Goal: Information Seeking & Learning: Learn about a topic

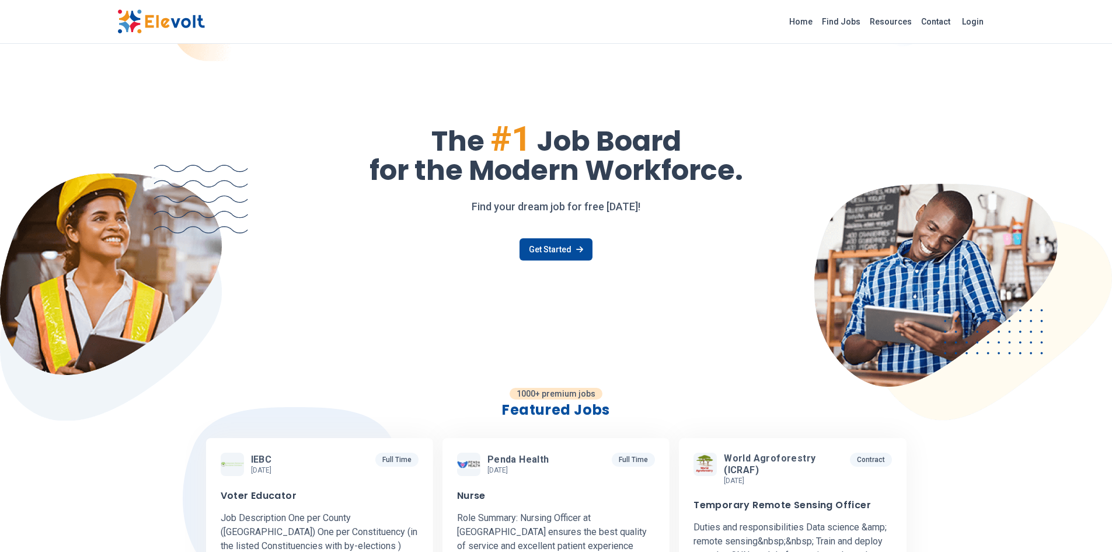
scroll to position [482, 0]
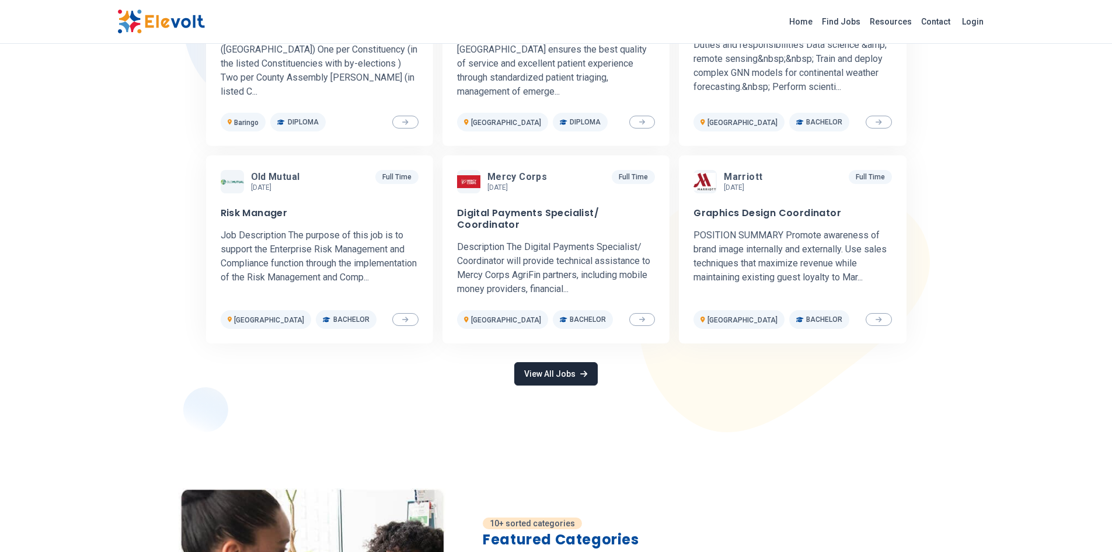
click at [562, 365] on link "View All Jobs" at bounding box center [555, 373] width 83 height 23
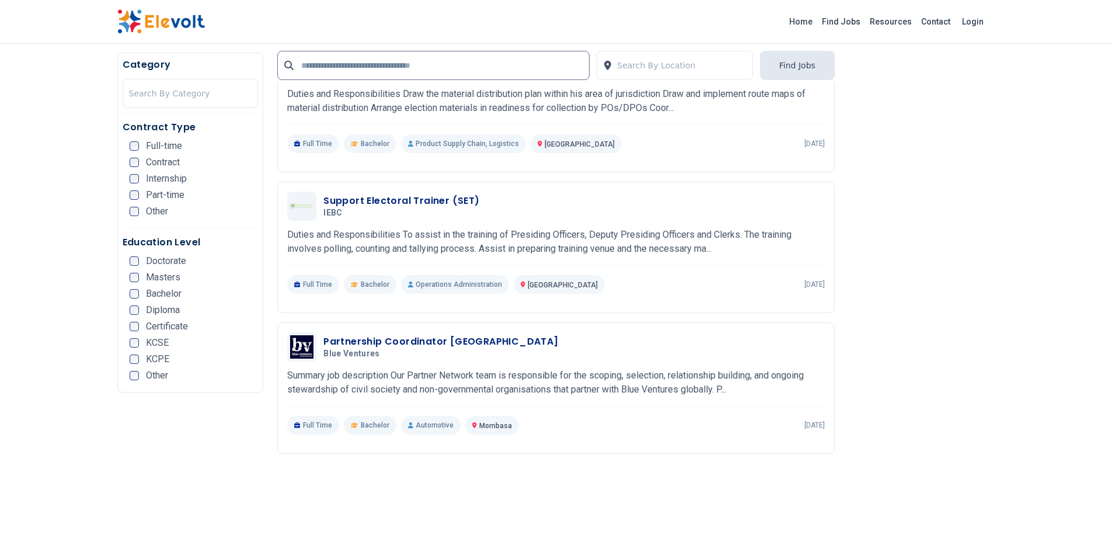
scroll to position [2411, 0]
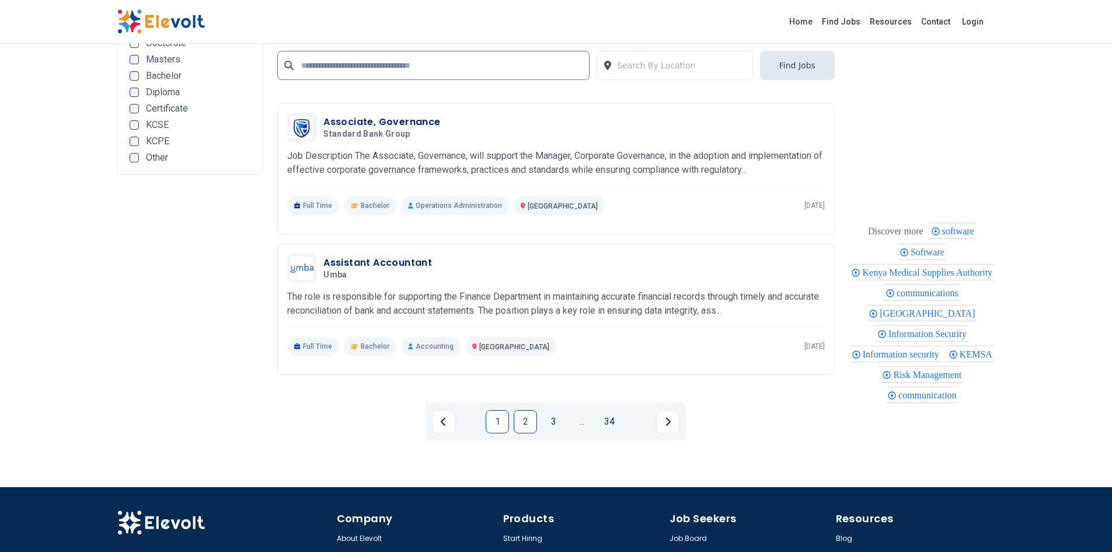
click at [533, 421] on link "2" at bounding box center [525, 421] width 23 height 23
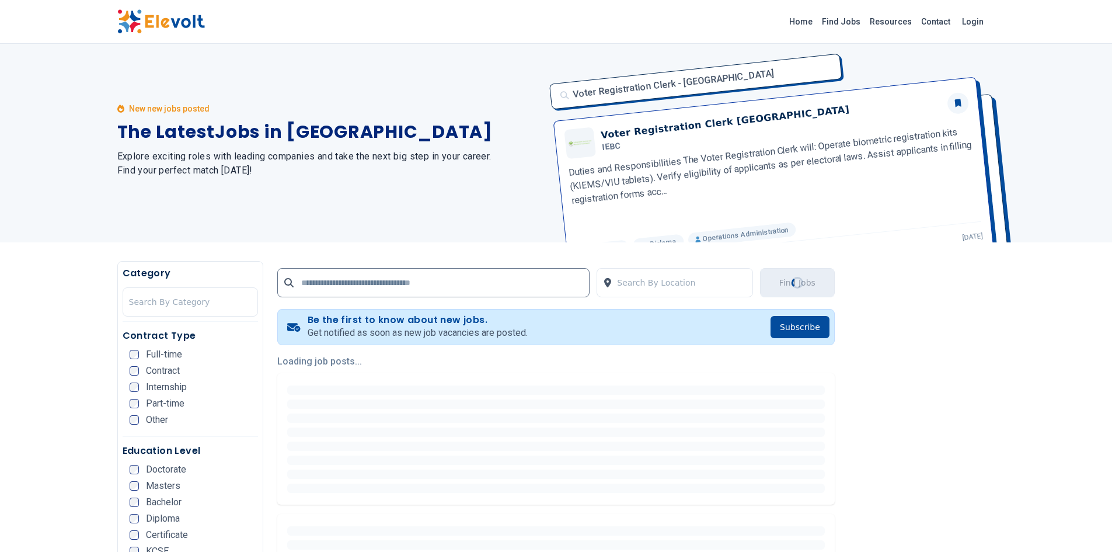
scroll to position [0, 0]
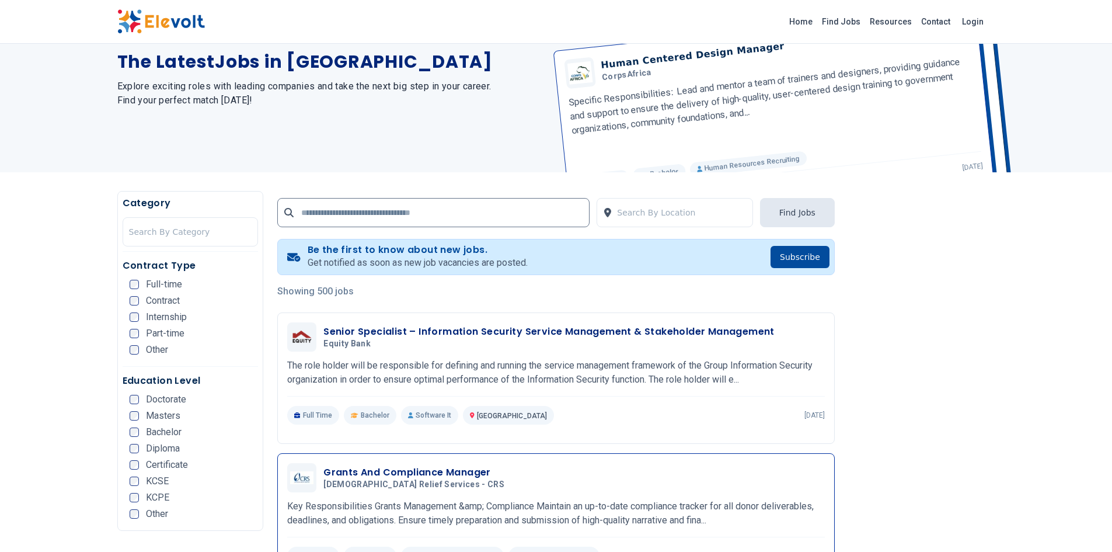
scroll to position [58, 0]
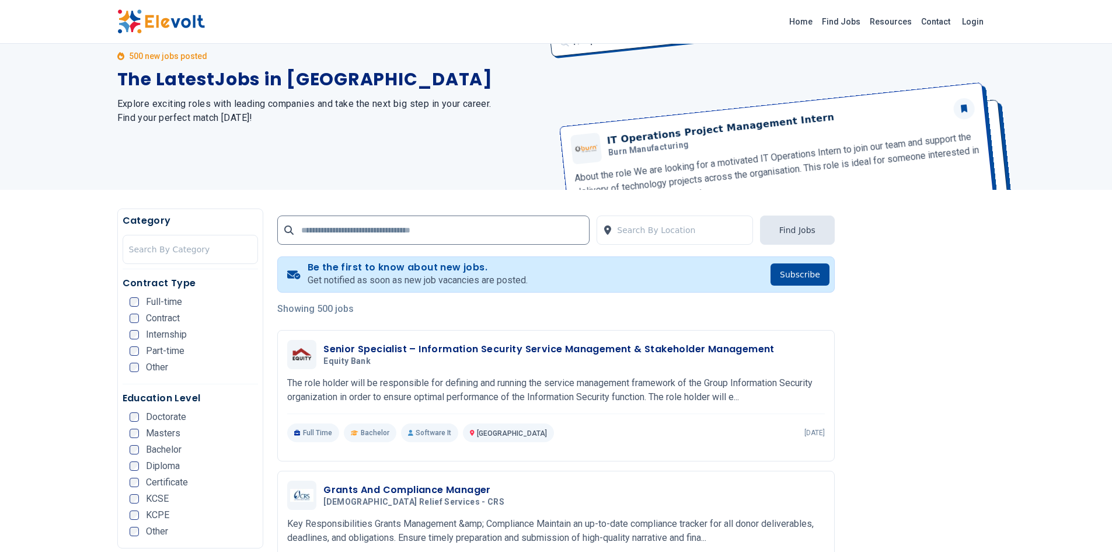
click at [1111, 127] on div "500 new jobs posted The Latest Jobs in [GEOGRAPHIC_DATA] Explore exciting roles…" at bounding box center [556, 87] width 1112 height 204
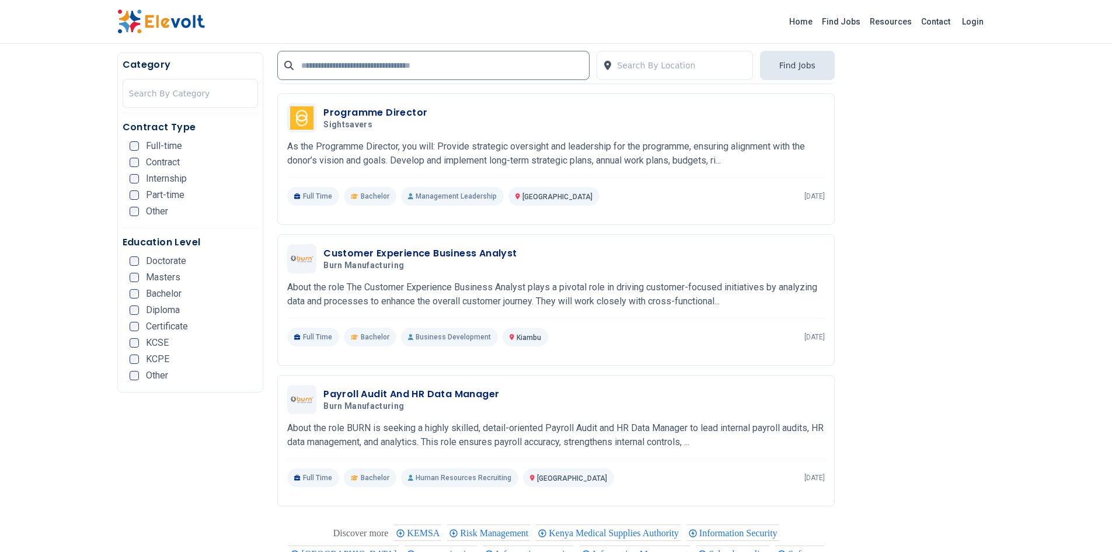
scroll to position [2469, 0]
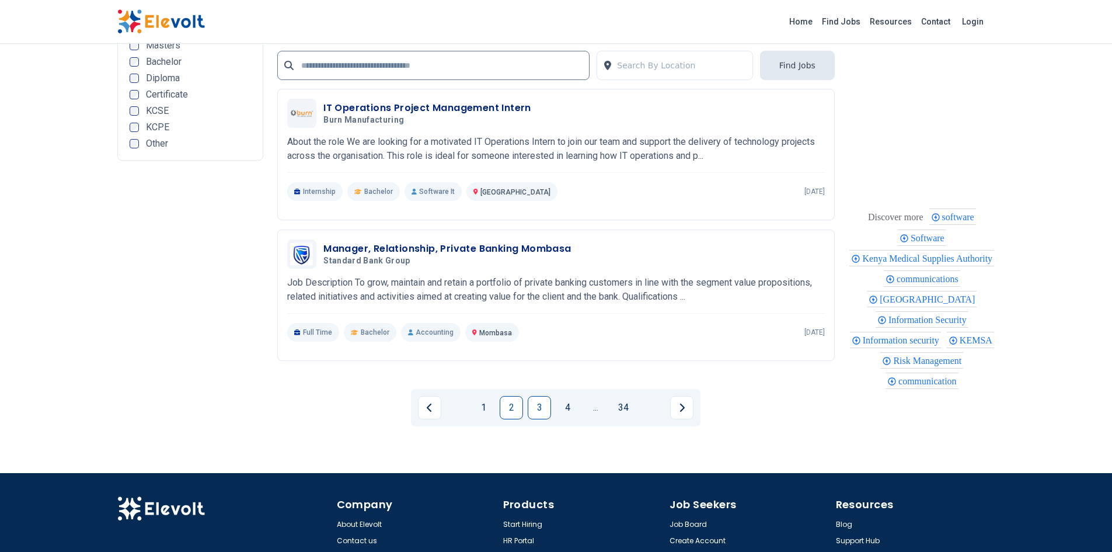
click at [535, 400] on link "3" at bounding box center [539, 407] width 23 height 23
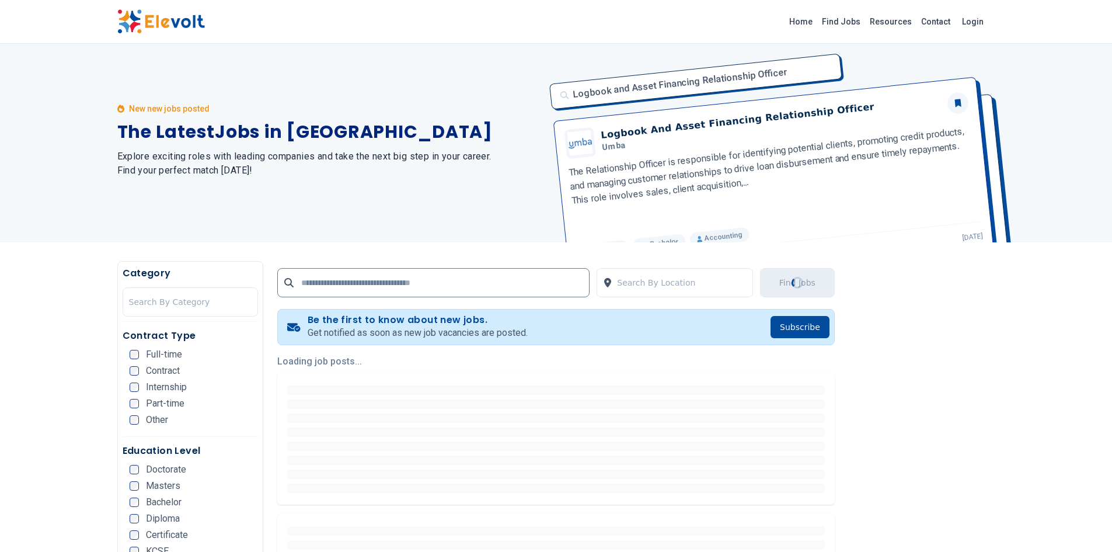
scroll to position [0, 0]
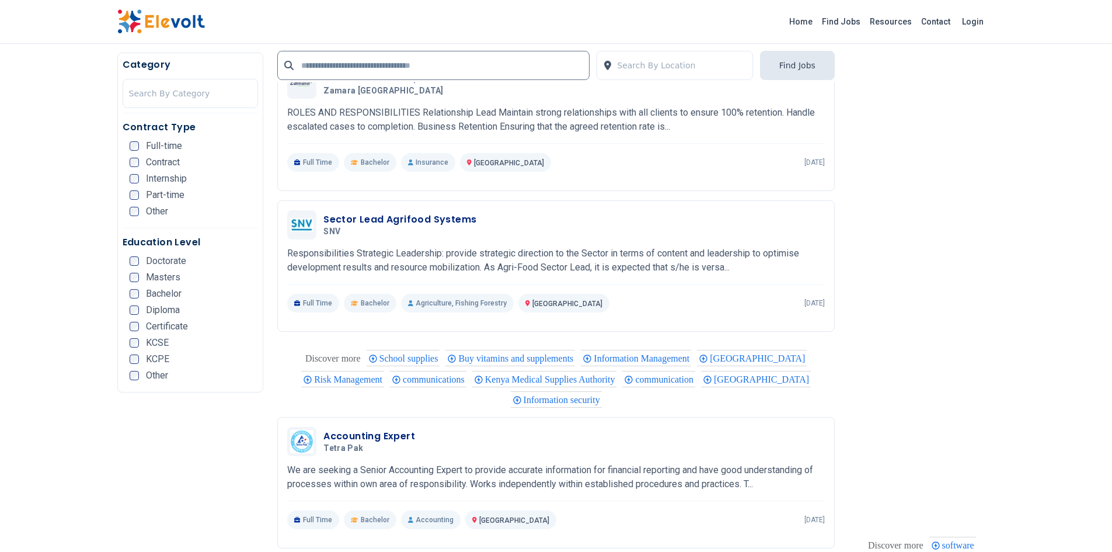
scroll to position [2401, 0]
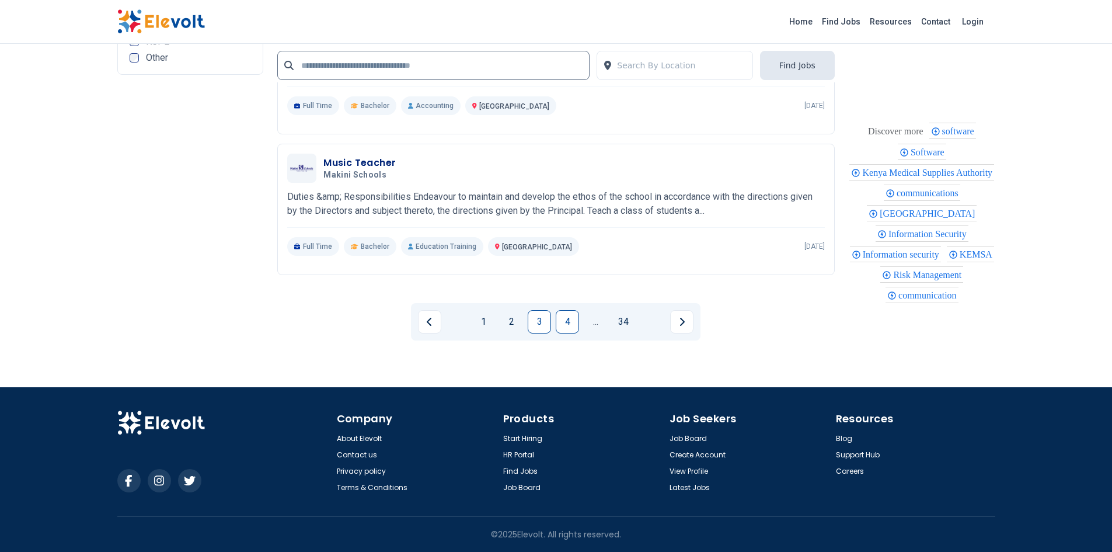
click at [573, 327] on link "4" at bounding box center [567, 321] width 23 height 23
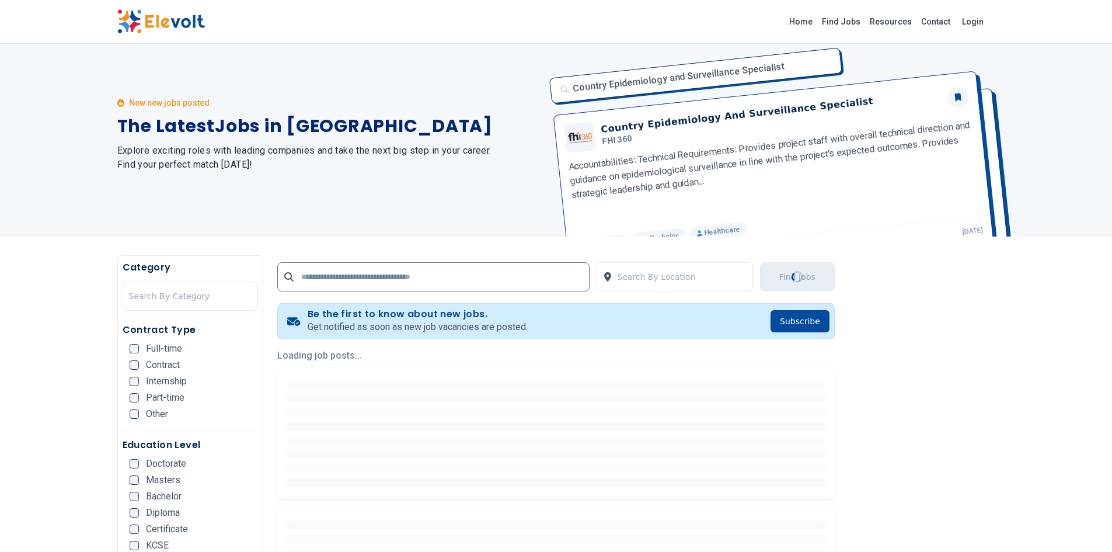
scroll to position [0, 0]
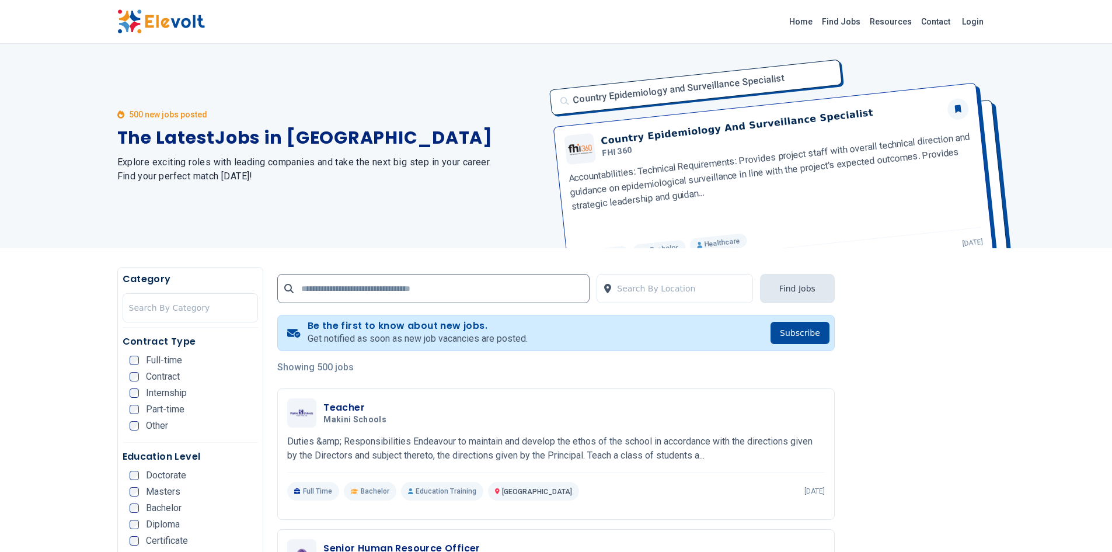
click at [1111, 134] on div "500 new jobs posted The Latest Jobs in [GEOGRAPHIC_DATA] Explore exciting roles…" at bounding box center [556, 146] width 1112 height 204
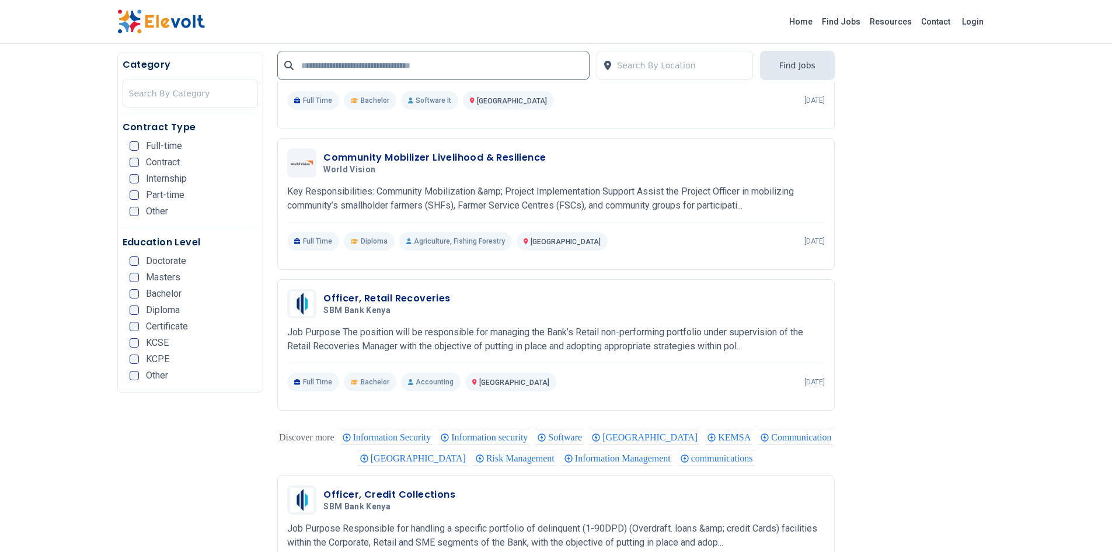
scroll to position [2401, 0]
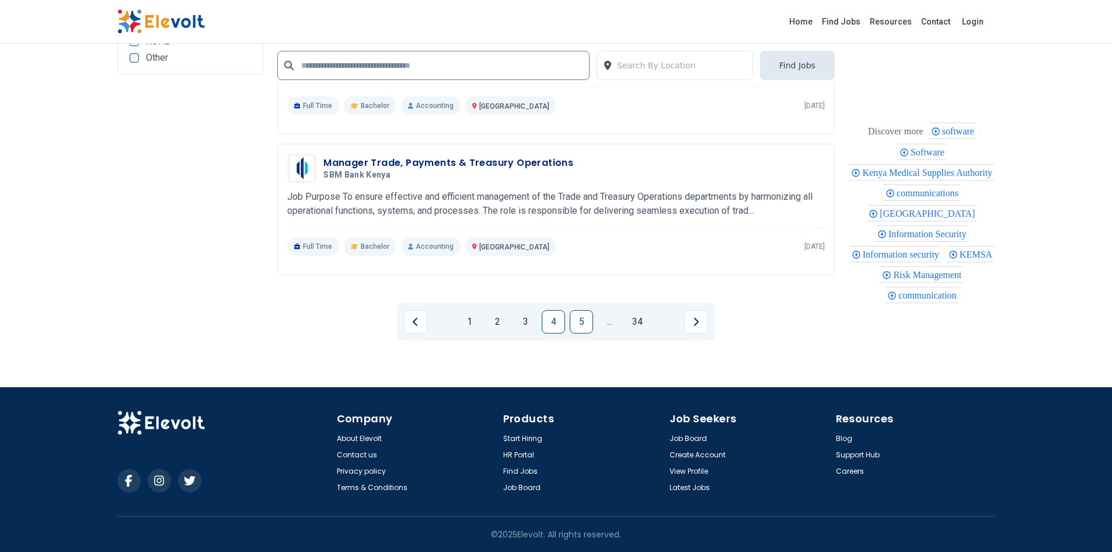
click at [589, 322] on link "5" at bounding box center [581, 321] width 23 height 23
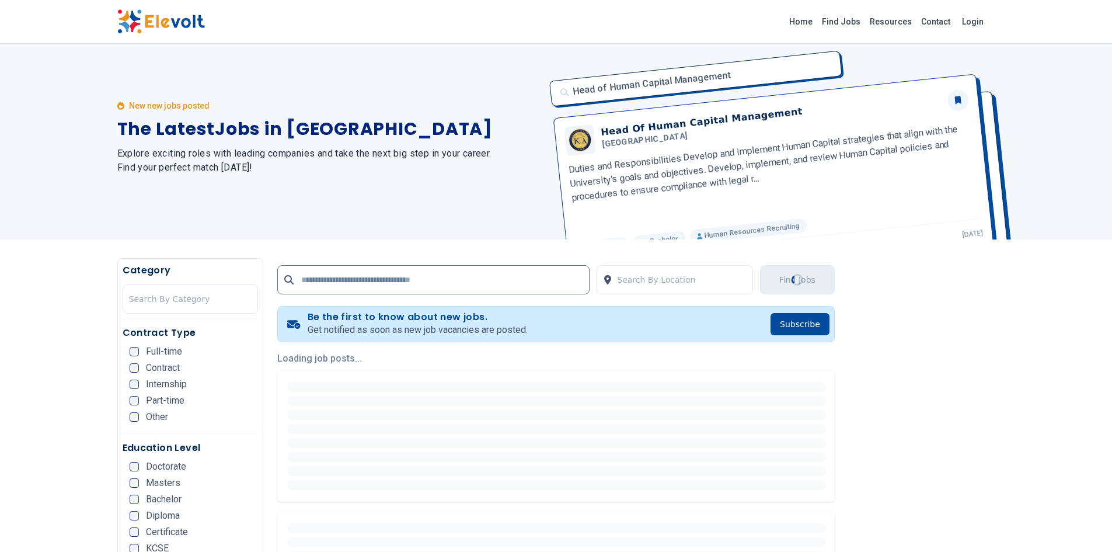
scroll to position [0, 0]
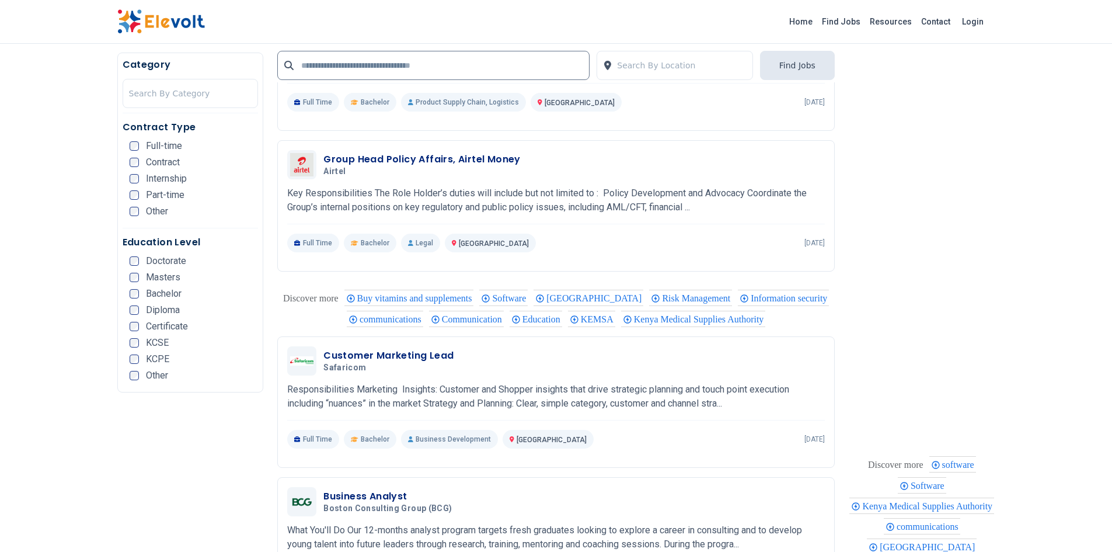
scroll to position [2401, 0]
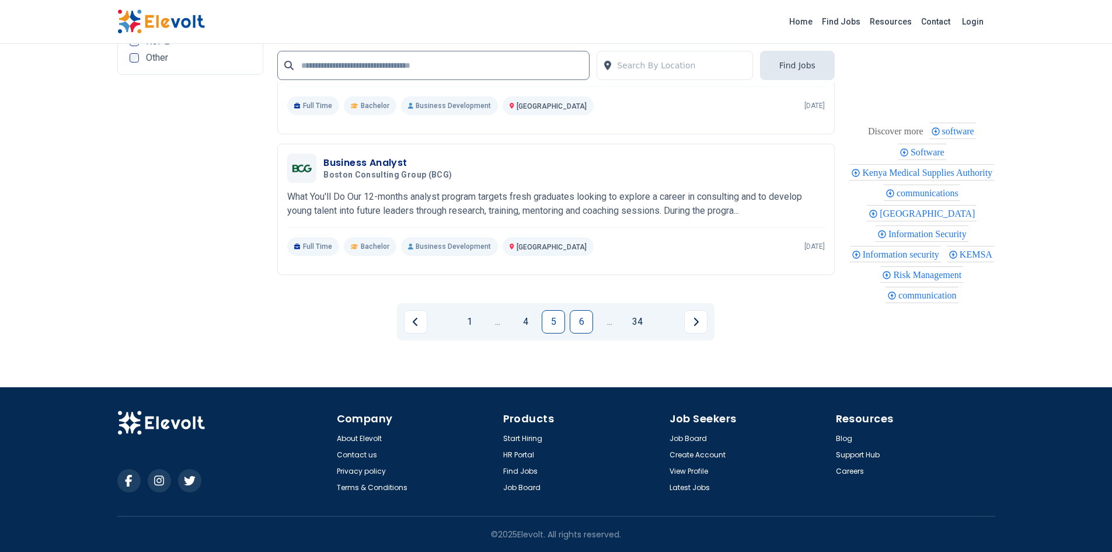
click at [588, 316] on link "6" at bounding box center [581, 321] width 23 height 23
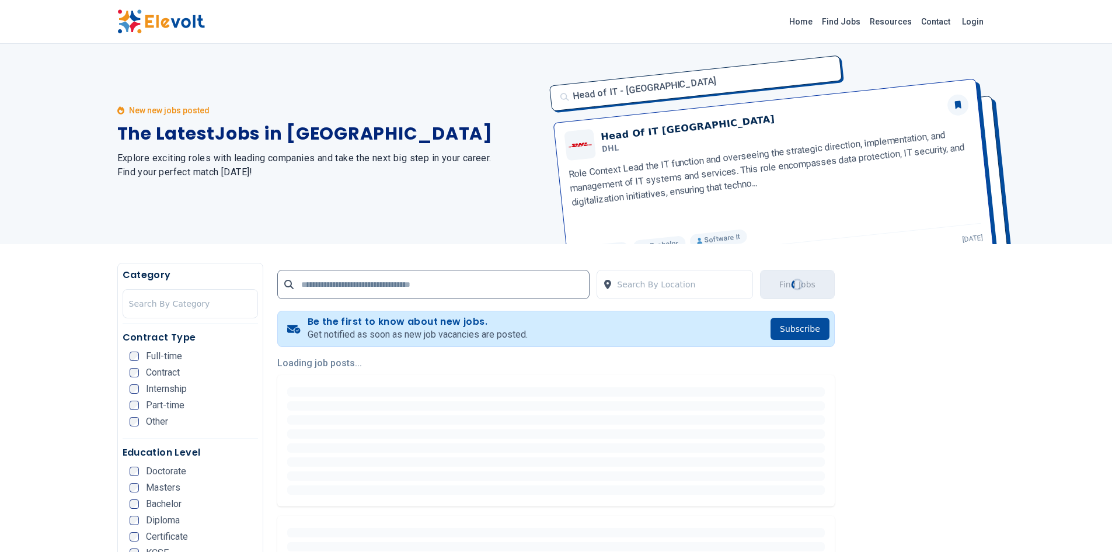
scroll to position [0, 0]
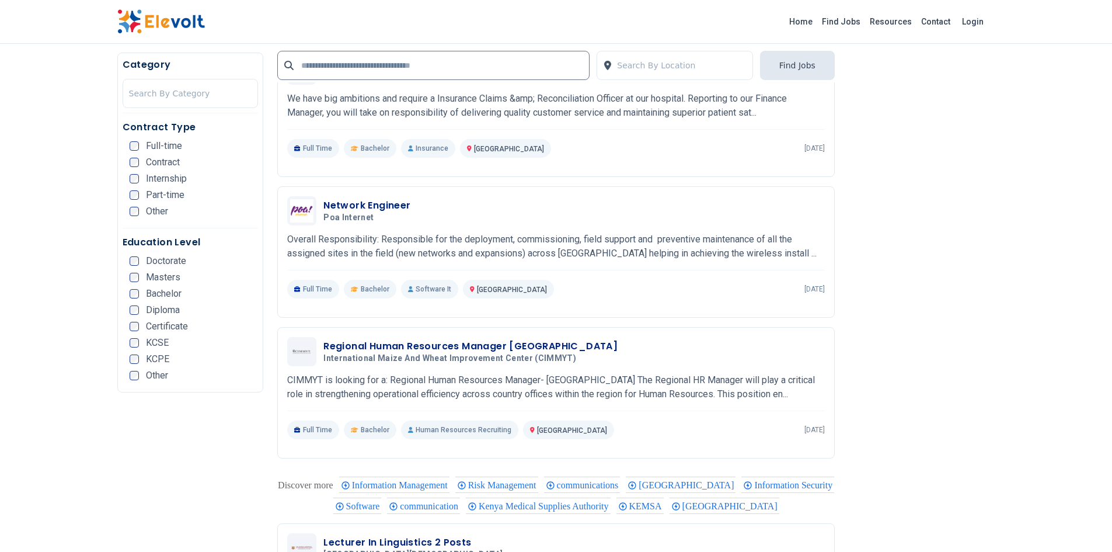
scroll to position [2411, 0]
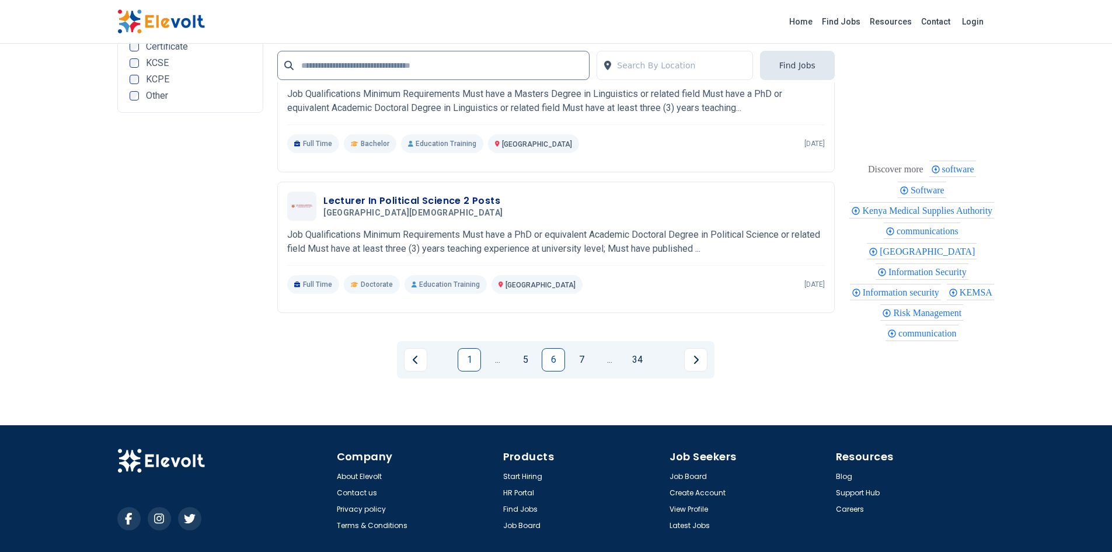
click at [478, 353] on link "1" at bounding box center [469, 359] width 23 height 23
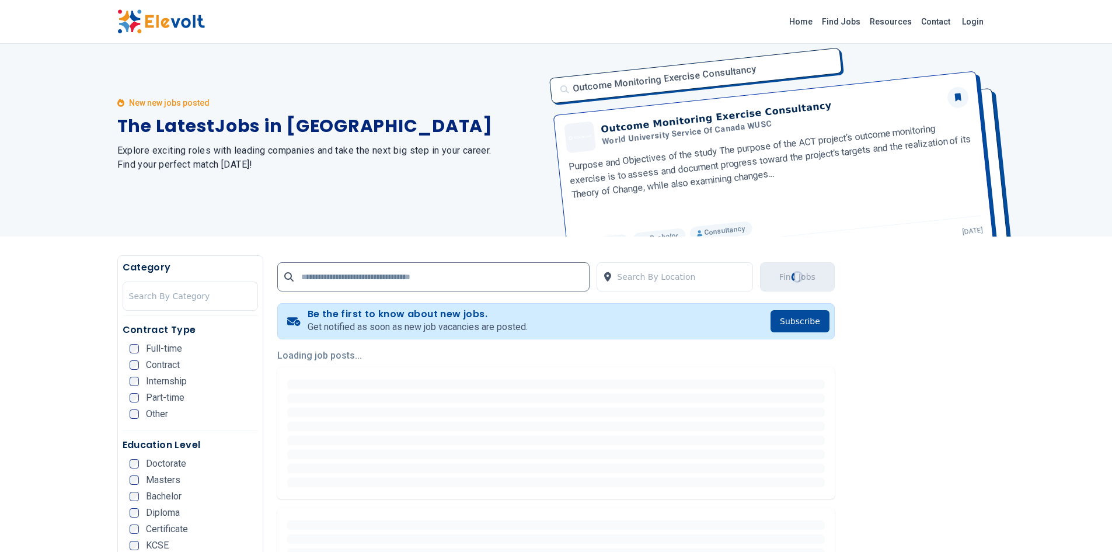
scroll to position [0, 0]
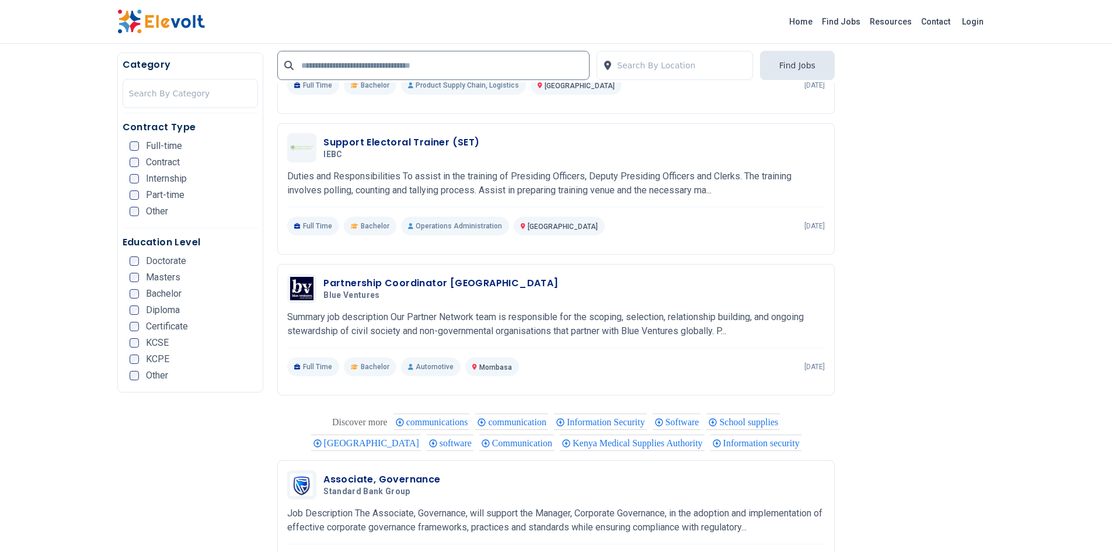
scroll to position [2444, 0]
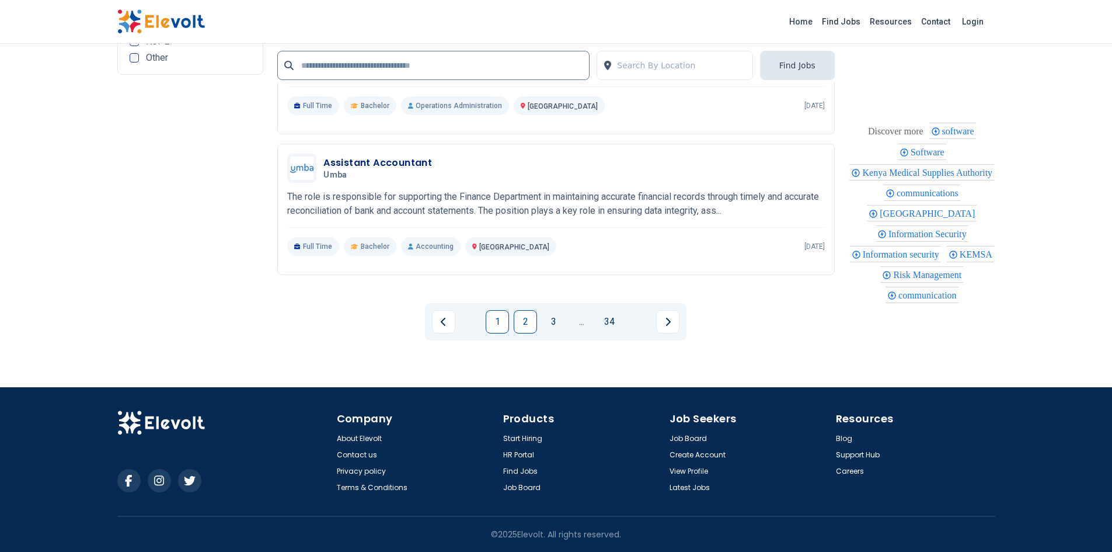
click at [525, 323] on link "2" at bounding box center [525, 321] width 23 height 23
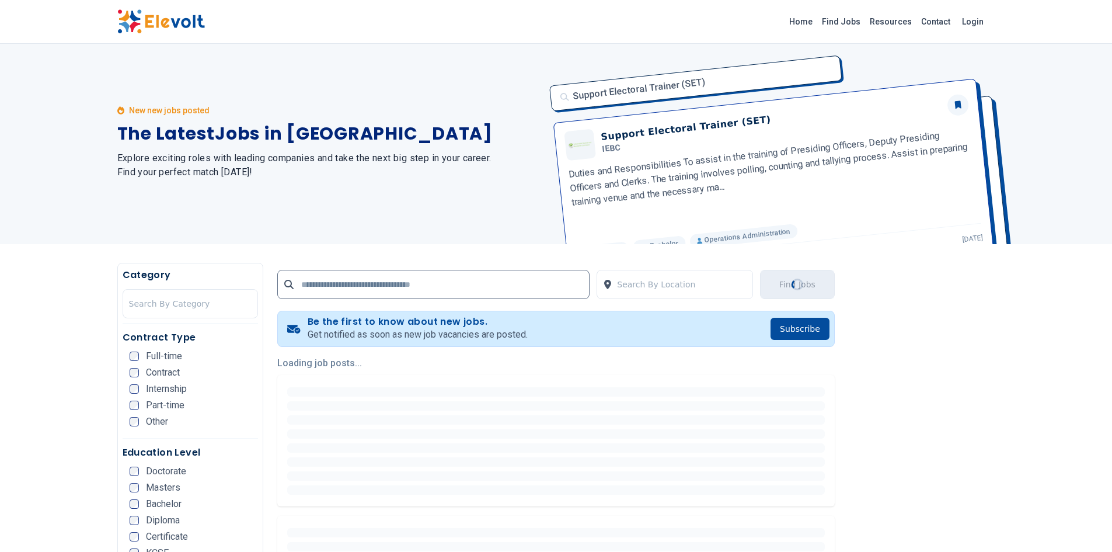
scroll to position [0, 0]
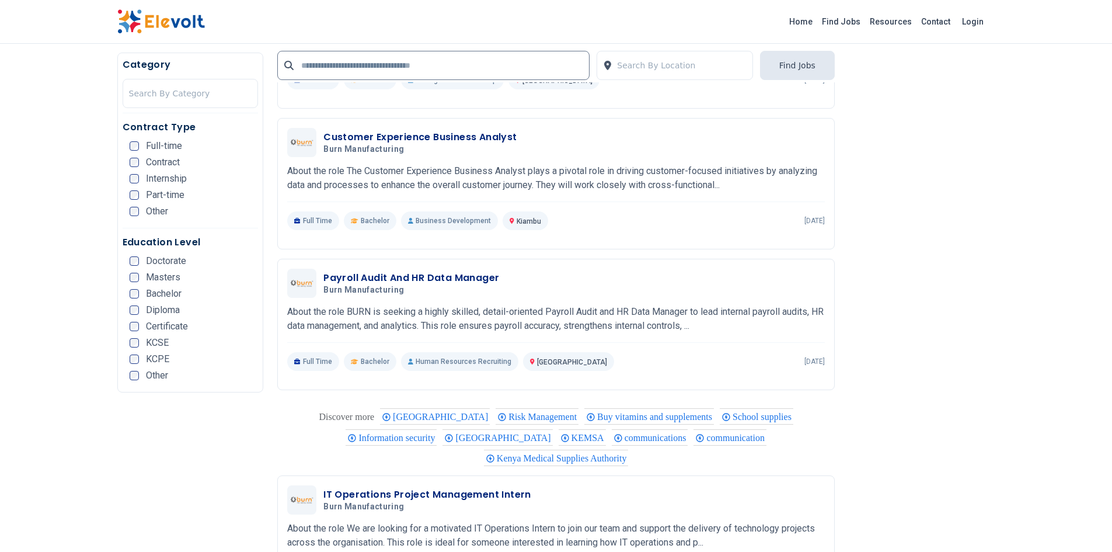
scroll to position [2381, 0]
